Goal: Task Accomplishment & Management: Use online tool/utility

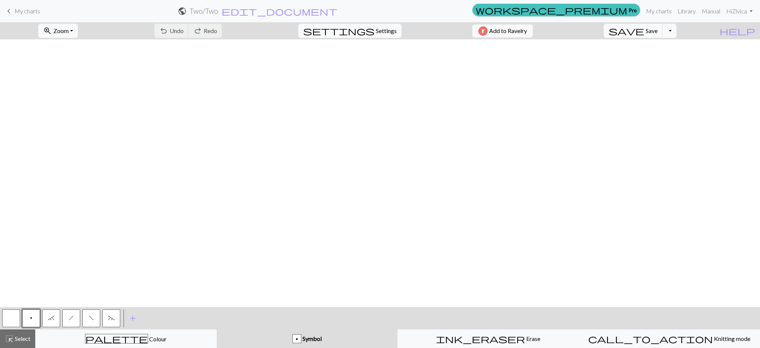
scroll to position [1257, 1166]
click at [664, 5] on link "My charts" at bounding box center [659, 11] width 32 height 15
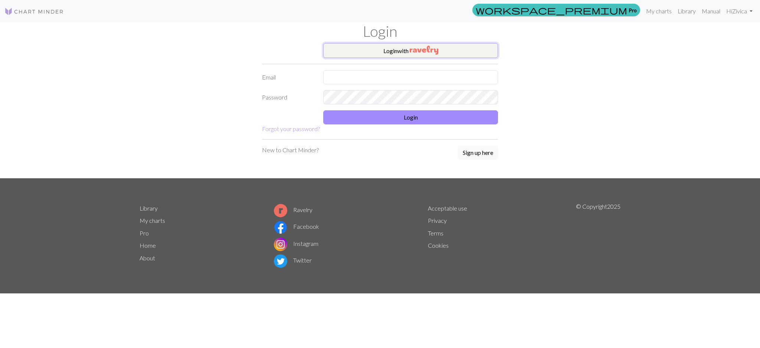
click at [408, 57] on button "Login with" at bounding box center [410, 50] width 175 height 15
click at [410, 53] on img "button" at bounding box center [424, 50] width 29 height 9
click at [659, 7] on link "My charts" at bounding box center [659, 10] width 32 height 15
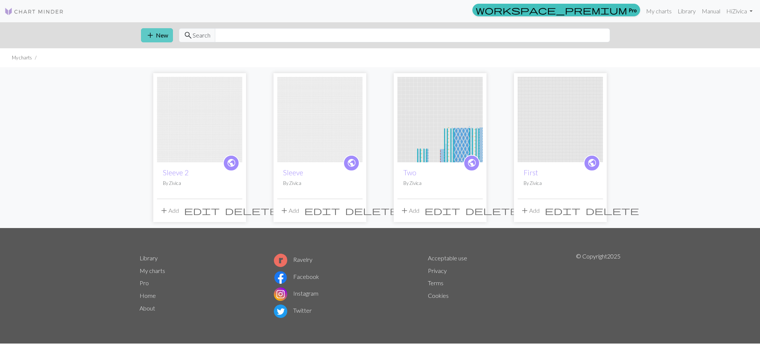
click at [158, 33] on button "add New" at bounding box center [157, 35] width 32 height 14
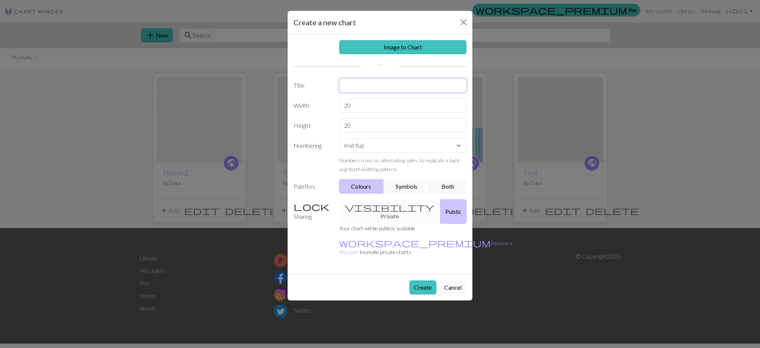
click at [387, 86] on input "text" at bounding box center [403, 85] width 128 height 14
type input "Mamickyn vankus"
click at [400, 107] on input "20" at bounding box center [403, 105] width 128 height 14
type input "2"
type input "38"
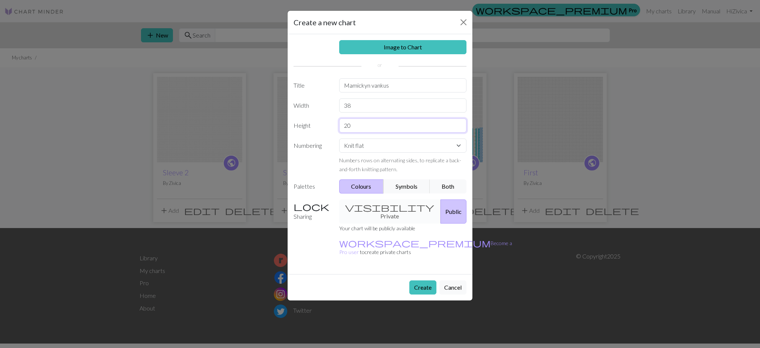
click at [383, 124] on input "20" at bounding box center [403, 125] width 128 height 14
type input "2"
type input "100"
click at [449, 190] on button "Both" at bounding box center [448, 186] width 37 height 14
click at [427, 280] on button "Create" at bounding box center [422, 287] width 27 height 14
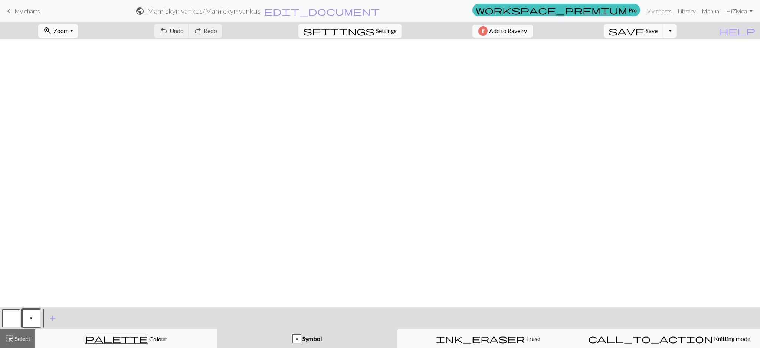
scroll to position [515, 0]
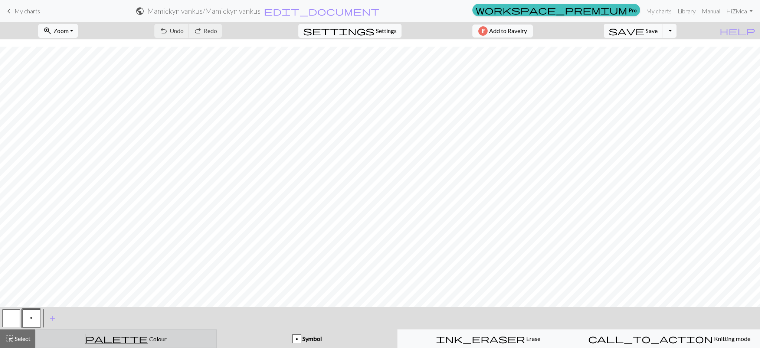
click at [144, 339] on div "palette Colour Colour" at bounding box center [126, 339] width 172 height 10
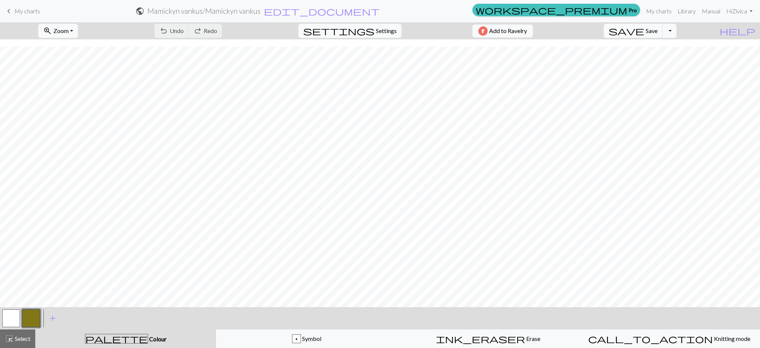
click at [35, 315] on button "button" at bounding box center [31, 318] width 18 height 18
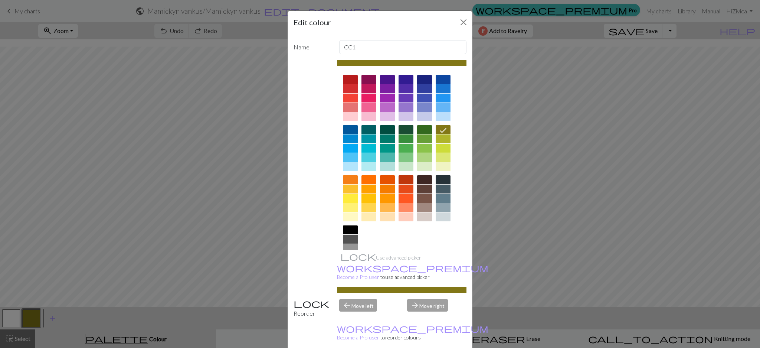
click at [351, 232] on div at bounding box center [350, 229] width 15 height 9
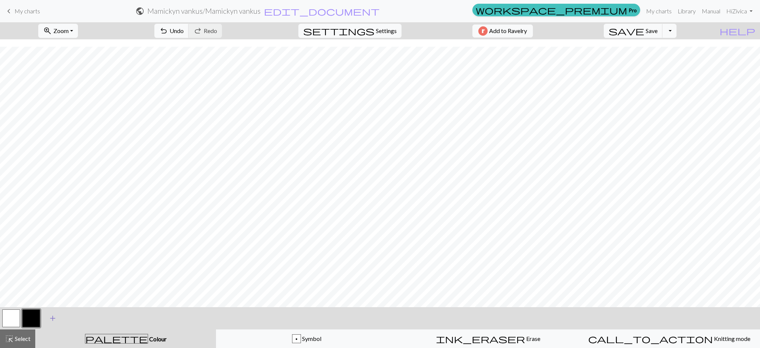
click at [52, 315] on span "add" at bounding box center [52, 318] width 9 height 10
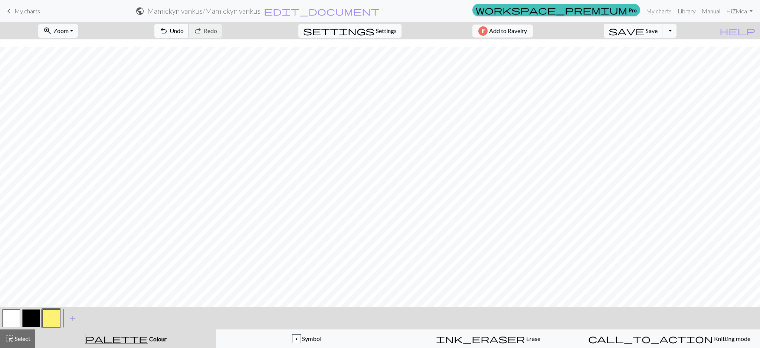
click at [189, 27] on button "undo Undo Undo" at bounding box center [171, 31] width 35 height 14
click at [189, 35] on button "undo Undo Undo" at bounding box center [171, 31] width 35 height 14
click at [168, 33] on span "undo" at bounding box center [163, 31] width 9 height 10
click at [168, 30] on span "undo" at bounding box center [163, 31] width 9 height 10
drag, startPoint x: 211, startPoint y: 28, endPoint x: 256, endPoint y: 35, distance: 45.8
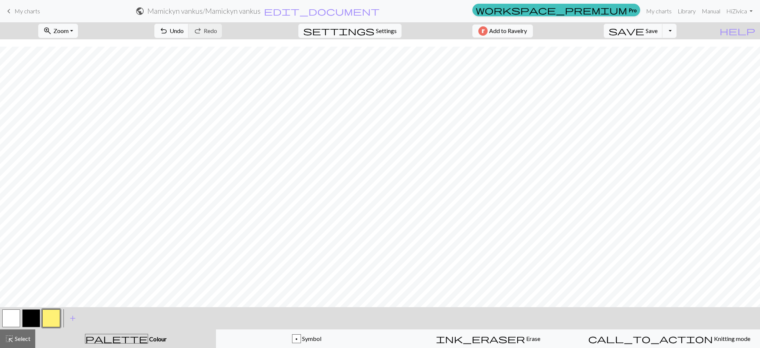
click at [184, 28] on span "Undo" at bounding box center [177, 30] width 14 height 7
click at [184, 32] on span "Undo" at bounding box center [177, 30] width 14 height 7
click at [184, 31] on span "Undo" at bounding box center [177, 30] width 14 height 7
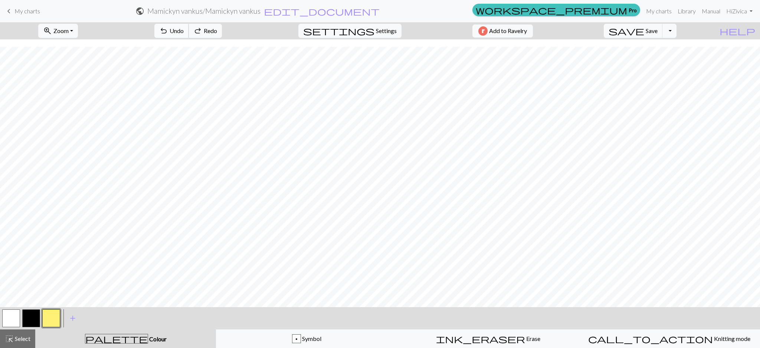
click at [184, 31] on span "Undo" at bounding box center [177, 30] width 14 height 7
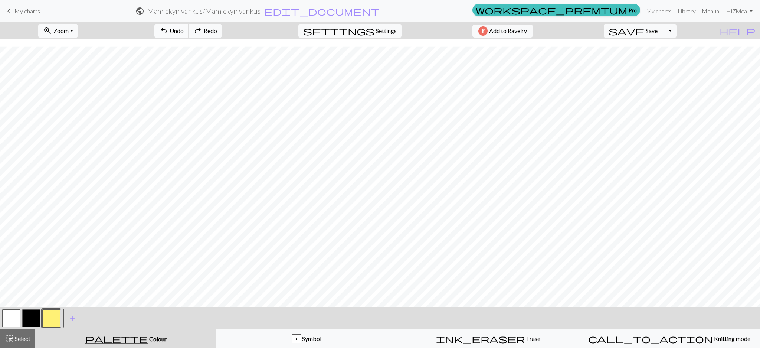
click at [184, 31] on span "Undo" at bounding box center [177, 30] width 14 height 7
click at [189, 36] on button "undo Undo Undo" at bounding box center [171, 31] width 35 height 14
click at [184, 31] on span "Undo" at bounding box center [177, 30] width 14 height 7
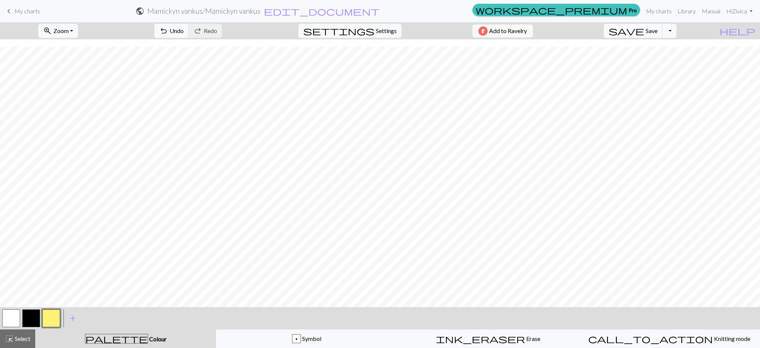
click at [13, 323] on button "button" at bounding box center [11, 318] width 18 height 18
click at [54, 319] on button "button" at bounding box center [51, 318] width 18 height 18
click at [184, 27] on span "Undo" at bounding box center [177, 30] width 14 height 7
click at [184, 32] on span "Undo" at bounding box center [177, 30] width 14 height 7
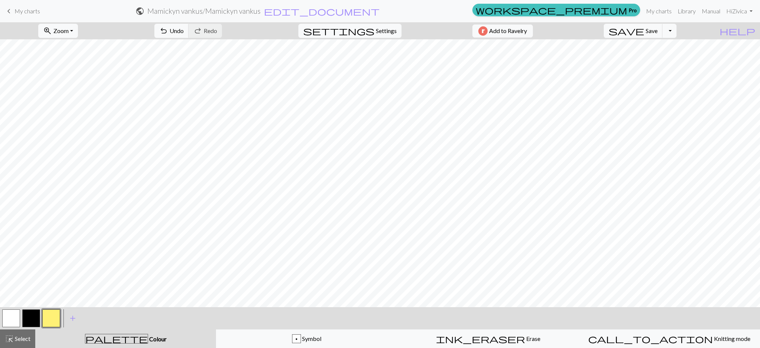
click at [37, 317] on button "button" at bounding box center [31, 318] width 18 height 18
click at [58, 322] on button "button" at bounding box center [51, 318] width 18 height 18
click at [72, 320] on span "add" at bounding box center [72, 318] width 9 height 10
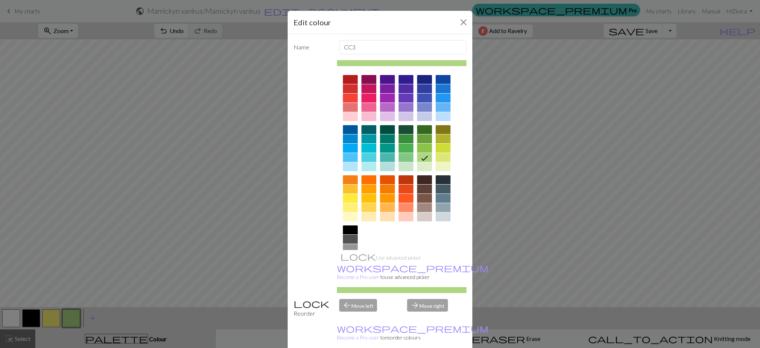
click at [389, 150] on div at bounding box center [387, 148] width 15 height 9
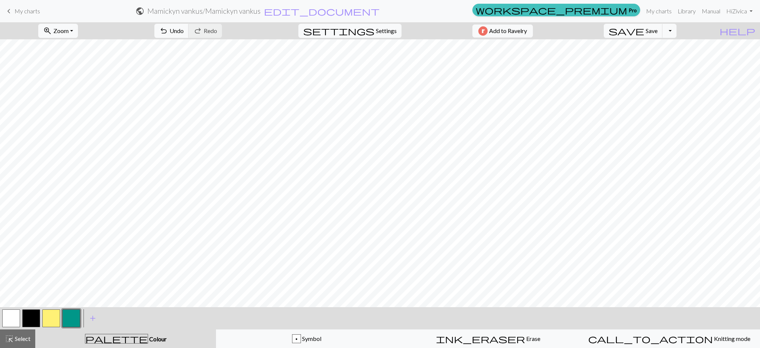
click at [10, 320] on button "button" at bounding box center [11, 318] width 18 height 18
click at [66, 318] on button "button" at bounding box center [71, 318] width 18 height 18
click at [5, 318] on button "button" at bounding box center [11, 318] width 18 height 18
click at [75, 315] on button "button" at bounding box center [71, 318] width 18 height 18
click at [184, 27] on span "Undo" at bounding box center [177, 30] width 14 height 7
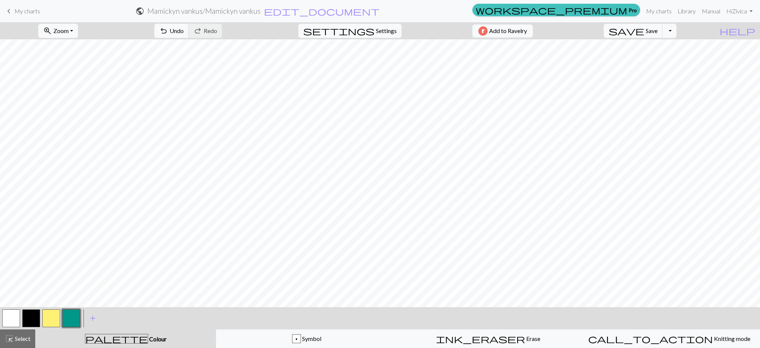
click at [17, 312] on button "button" at bounding box center [11, 318] width 18 height 18
click at [69, 324] on button "button" at bounding box center [71, 318] width 18 height 18
click at [184, 34] on span "Undo" at bounding box center [177, 30] width 14 height 7
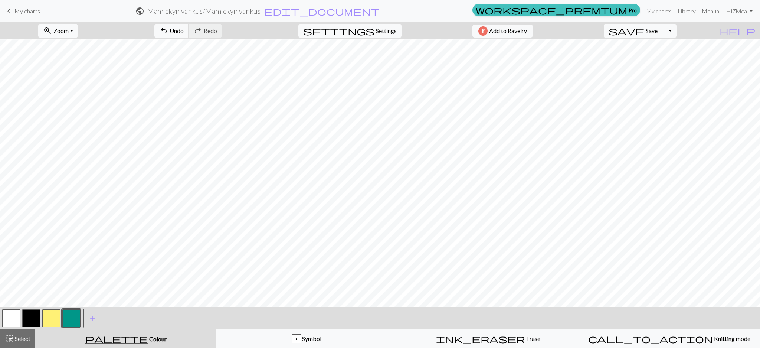
click at [10, 320] on button "button" at bounding box center [11, 318] width 18 height 18
click at [68, 319] on button "button" at bounding box center [71, 318] width 18 height 18
click at [168, 26] on span "undo" at bounding box center [163, 31] width 9 height 10
click at [29, 314] on button "button" at bounding box center [31, 318] width 18 height 18
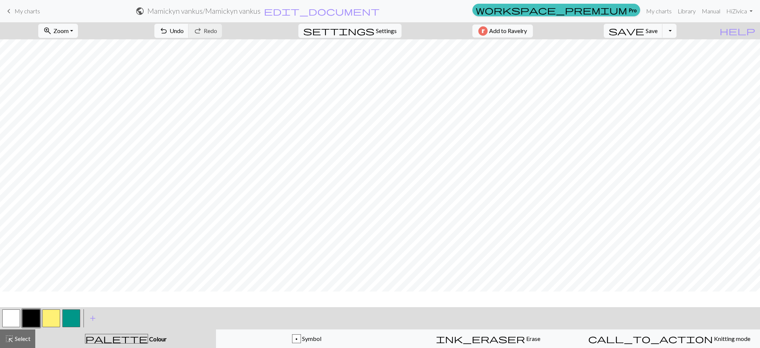
scroll to position [148, 0]
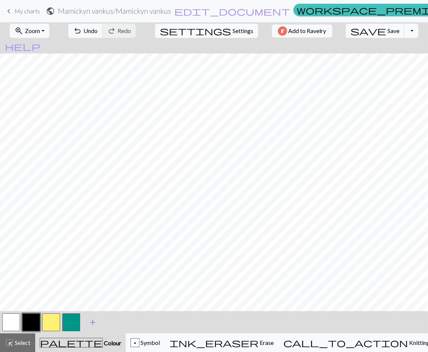
click at [88, 325] on span "add" at bounding box center [92, 322] width 9 height 10
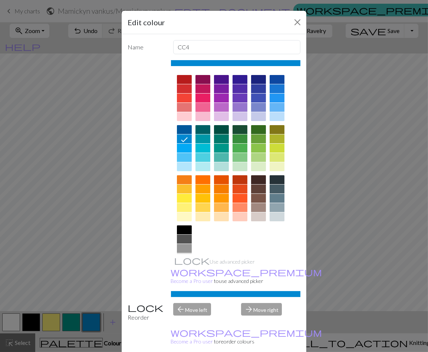
click at [203, 107] on div at bounding box center [203, 107] width 15 height 9
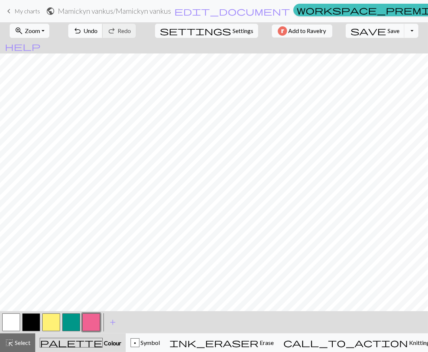
click at [82, 31] on span "undo" at bounding box center [77, 31] width 9 height 10
click at [6, 324] on button "button" at bounding box center [11, 322] width 18 height 18
click at [97, 321] on button "button" at bounding box center [91, 322] width 18 height 18
click at [98, 28] on span "Undo" at bounding box center [90, 30] width 14 height 7
click at [13, 322] on button "button" at bounding box center [11, 322] width 18 height 18
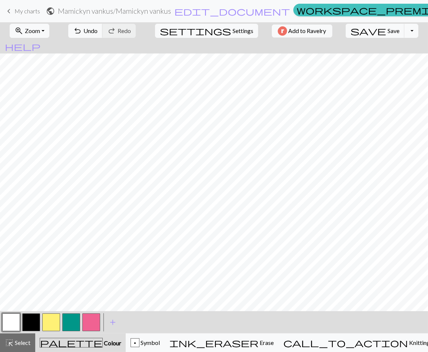
click at [95, 320] on button "button" at bounding box center [91, 322] width 18 height 18
click at [82, 32] on span "undo" at bounding box center [77, 31] width 9 height 10
click at [82, 31] on span "undo" at bounding box center [77, 31] width 9 height 10
click at [13, 323] on button "button" at bounding box center [11, 322] width 18 height 18
click at [85, 322] on button "button" at bounding box center [91, 322] width 18 height 18
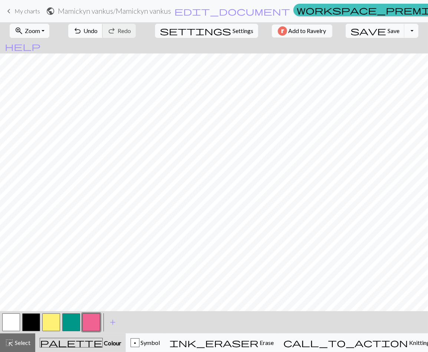
click at [98, 30] on span "Undo" at bounding box center [90, 30] width 14 height 7
click at [9, 324] on button "button" at bounding box center [11, 322] width 18 height 18
click at [84, 328] on button "button" at bounding box center [91, 322] width 18 height 18
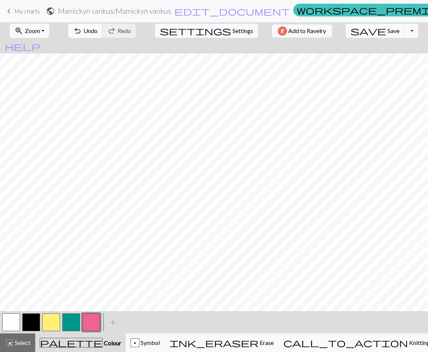
click at [98, 33] on span "Undo" at bounding box center [90, 30] width 14 height 7
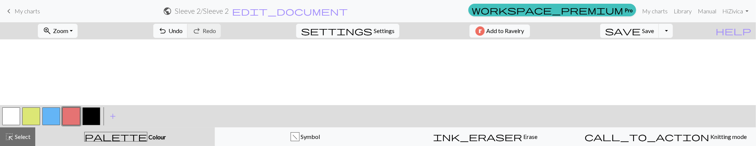
scroll to position [664, 24]
click at [640, 32] on span "save" at bounding box center [623, 31] width 36 height 10
